Goal: Information Seeking & Learning: Learn about a topic

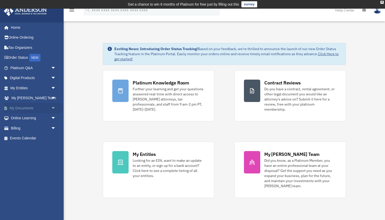
click at [51, 105] on span "arrow_drop_down" at bounding box center [56, 108] width 10 height 10
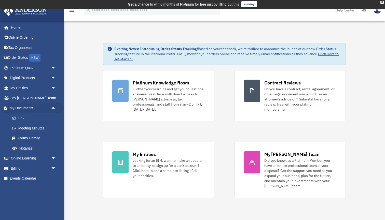
click at [32, 116] on link "Box" at bounding box center [35, 118] width 57 height 10
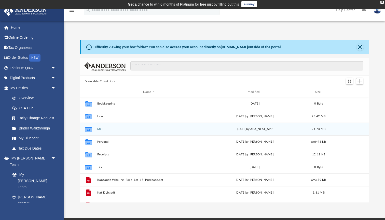
click at [146, 127] on div "Collaborated Folder Mail today by ABA_NEST_APP 21.73 MB" at bounding box center [224, 129] width 289 height 13
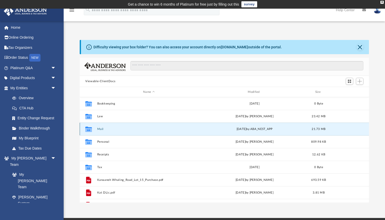
click at [110, 129] on button "Mail" at bounding box center [148, 129] width 103 height 3
click at [109, 129] on button "Mail" at bounding box center [148, 129] width 103 height 3
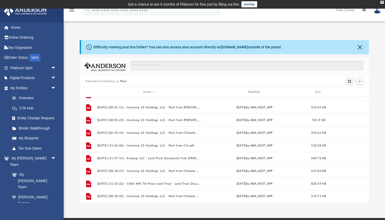
scroll to position [98, 0]
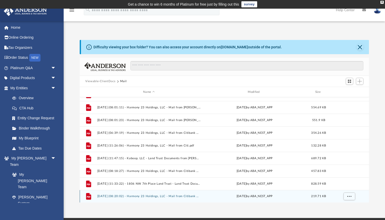
click at [136, 196] on button "2025.08.12 (08:20:02) - Harmony 23 Holdings, LLC - Mail from Citibank CBO Servi…" at bounding box center [148, 196] width 103 height 3
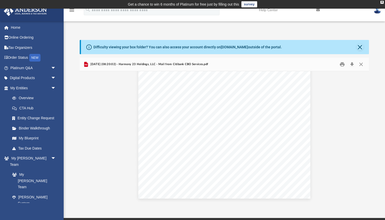
scroll to position [329, 0]
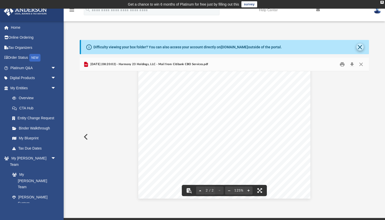
click at [358, 47] on button "Close" at bounding box center [360, 47] width 7 height 7
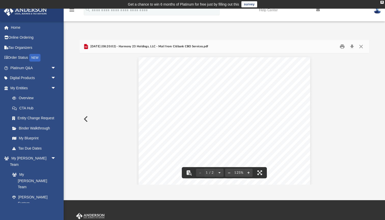
scroll to position [0, 0]
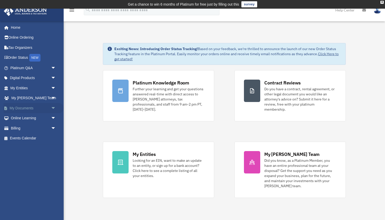
click at [51, 108] on span "arrow_drop_down" at bounding box center [56, 108] width 10 height 10
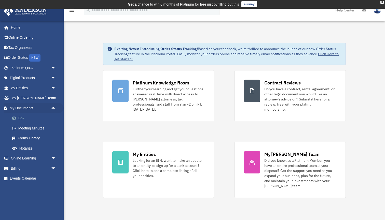
click at [29, 116] on link "Box" at bounding box center [35, 118] width 57 height 10
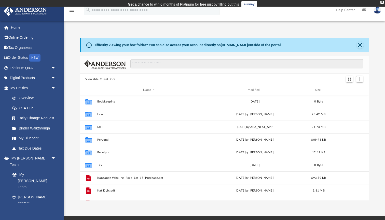
scroll to position [0, 0]
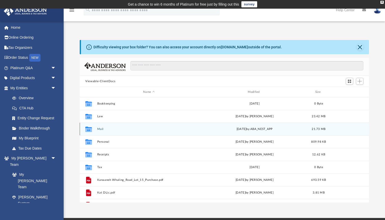
click at [141, 130] on button "Mail" at bounding box center [148, 129] width 103 height 3
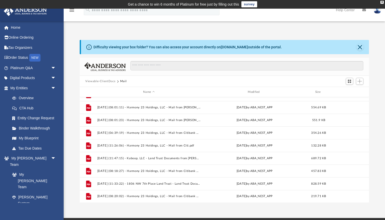
scroll to position [98, 0]
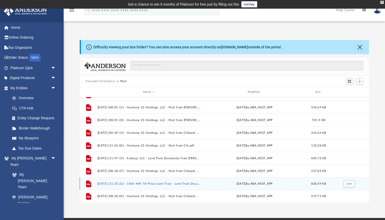
click at [144, 185] on button "2025.08.11 (11:33:22) - 1806 NW 7th Place Land Trust - Land Trust Documents fro…" at bounding box center [148, 183] width 103 height 3
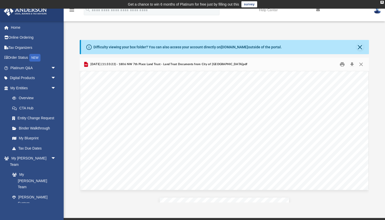
scroll to position [880, 0]
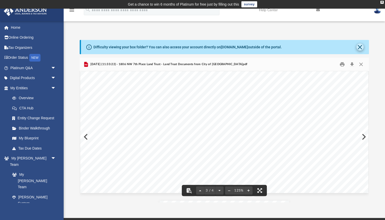
click at [362, 49] on button "Close" at bounding box center [360, 47] width 7 height 7
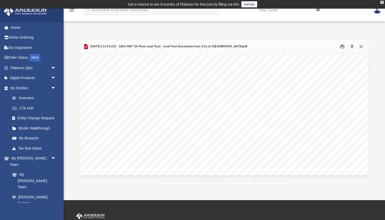
scroll to position [0, 0]
click at [362, 47] on button "Close" at bounding box center [361, 47] width 9 height 8
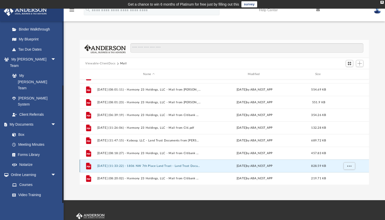
scroll to position [99, 0]
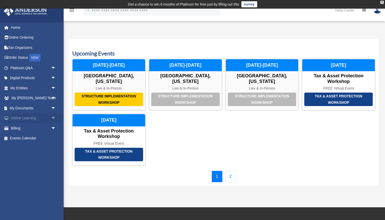
click at [52, 118] on span "arrow_drop_down" at bounding box center [56, 118] width 10 height 10
click at [35, 137] on link "Video Training" at bounding box center [35, 138] width 57 height 10
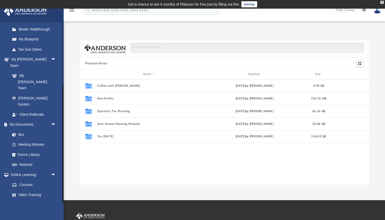
scroll to position [99, 0]
click at [25, 180] on link "Courses" at bounding box center [35, 185] width 57 height 10
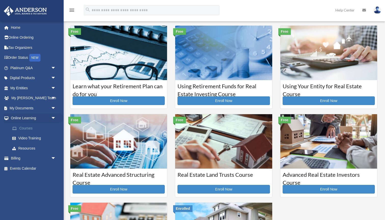
scroll to position [14, 0]
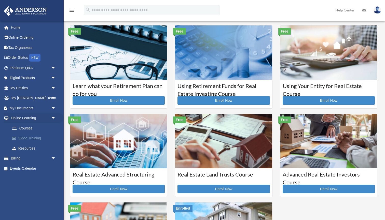
click at [36, 137] on link "Video Training" at bounding box center [35, 138] width 57 height 10
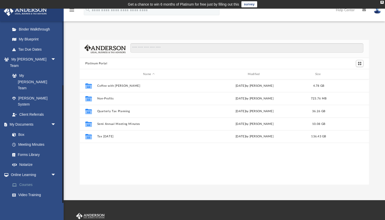
scroll to position [99, 0]
click at [34, 200] on link "Resources" at bounding box center [35, 205] width 57 height 10
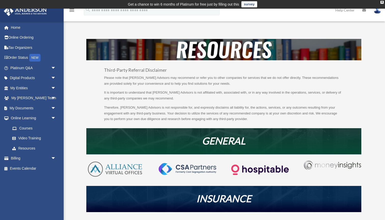
scroll to position [34, 0]
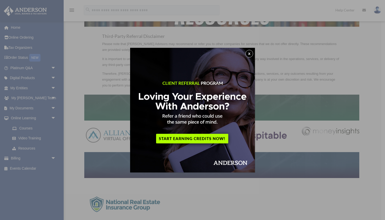
click at [251, 53] on button "x" at bounding box center [250, 54] width 8 height 8
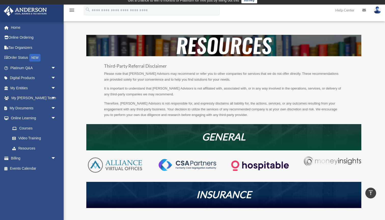
scroll to position [4, 0]
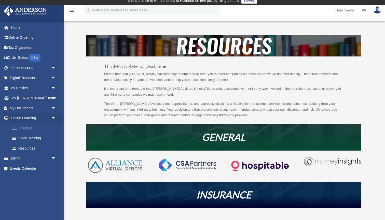
click at [26, 127] on link "Courses" at bounding box center [35, 128] width 57 height 10
